Goal: Task Accomplishment & Management: Use online tool/utility

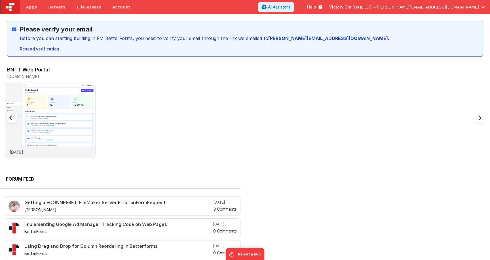
scroll to position [0, 2]
click at [86, 124] on img at bounding box center [48, 128] width 90 height 90
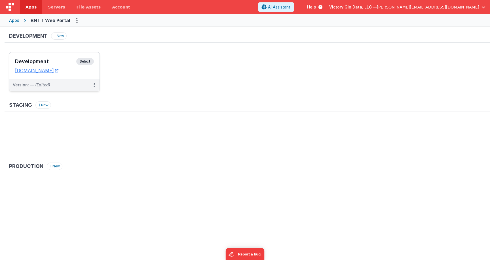
click at [85, 72] on dd "[DOMAIN_NAME]" at bounding box center [54, 71] width 79 height 6
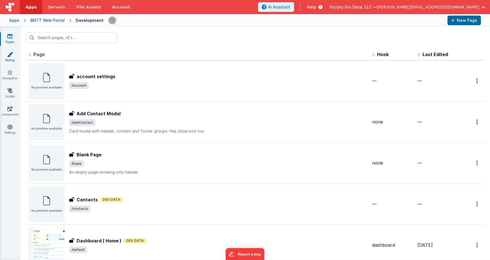
click at [17, 60] on link "Styling" at bounding box center [10, 57] width 20 height 11
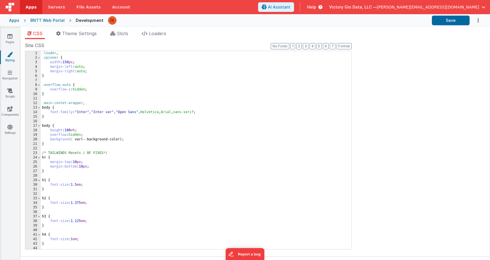
click at [184, 109] on div ".loader , .spinner { width : 150 px ; margin-left : auto ; margin-right : auto …" at bounding box center [196, 154] width 311 height 207
click at [450, 111] on div "Site CSS Format 7 6 5 4 3 2 1 No Folds 1 2 3 4 5 6 7 8 9 10 11 12 13 14 15 16 1…" at bounding box center [255, 148] width 461 height 212
click at [228, 132] on div ".loader , .spinner { width : 150 px ; margin-left : auto ; margin-right : auto …" at bounding box center [196, 154] width 311 height 207
click at [469, 150] on div "Site CSS Format 7 6 5 4 3 2 1 No Folds 1 2 3 4 5 6 7 8 9 10 11 12 13 14 15 16 1…" at bounding box center [255, 148] width 461 height 212
click at [222, 130] on div ".loader , .spinner { width : 150 px ; margin-left : auto ; margin-right : auto …" at bounding box center [196, 154] width 311 height 207
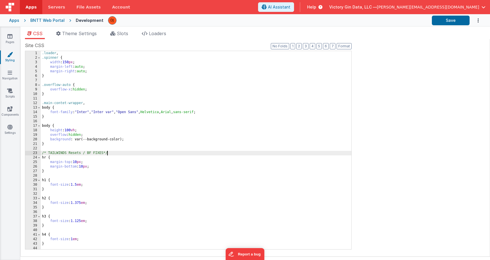
click at [242, 155] on div ".loader , .spinner { width : 150 px ; margin-left : auto ; margin-right : auto …" at bounding box center [196, 154] width 311 height 207
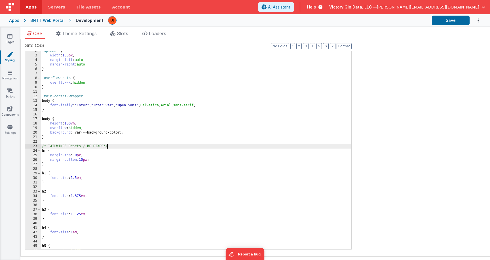
scroll to position [16, 0]
